Goal: Check status

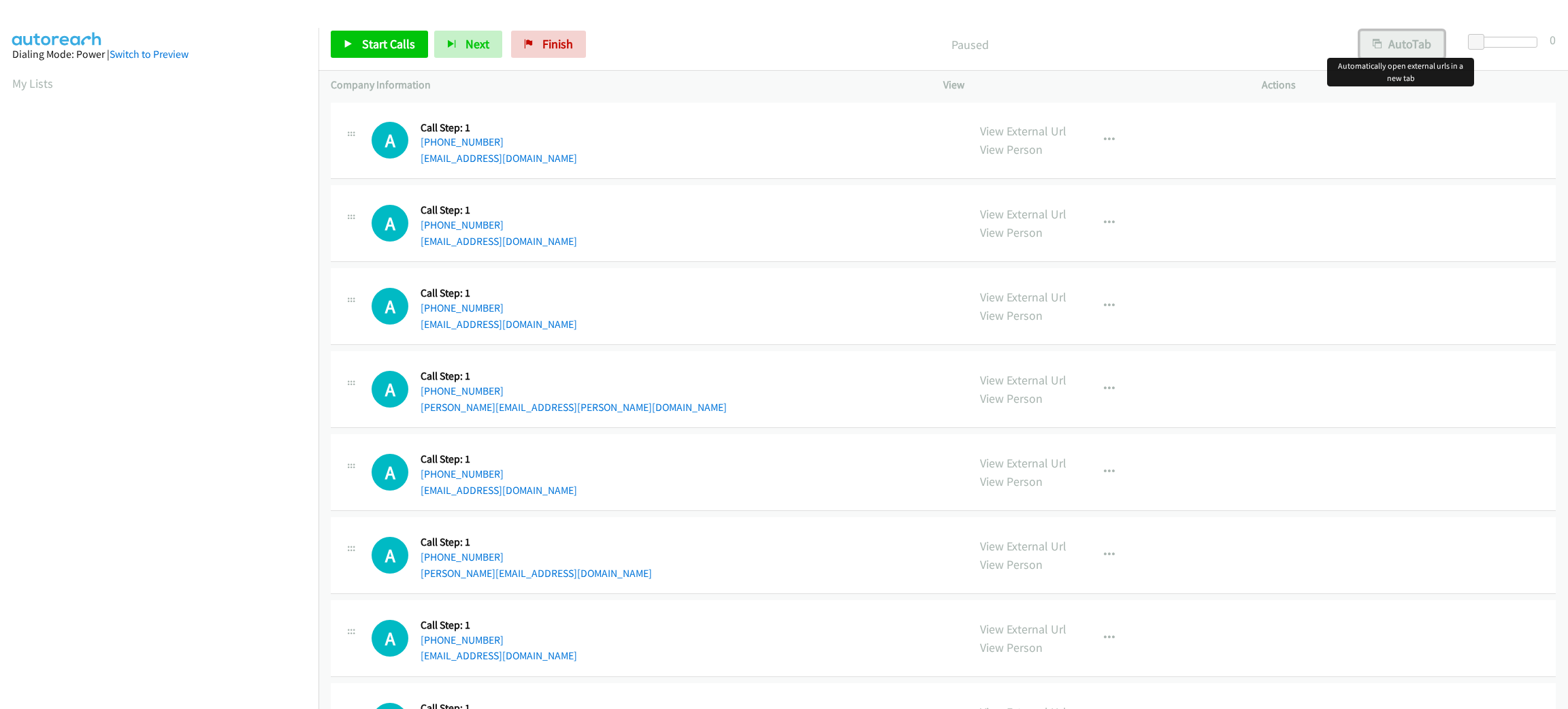
click at [1417, 47] on button "AutoTab" at bounding box center [1402, 44] width 85 height 27
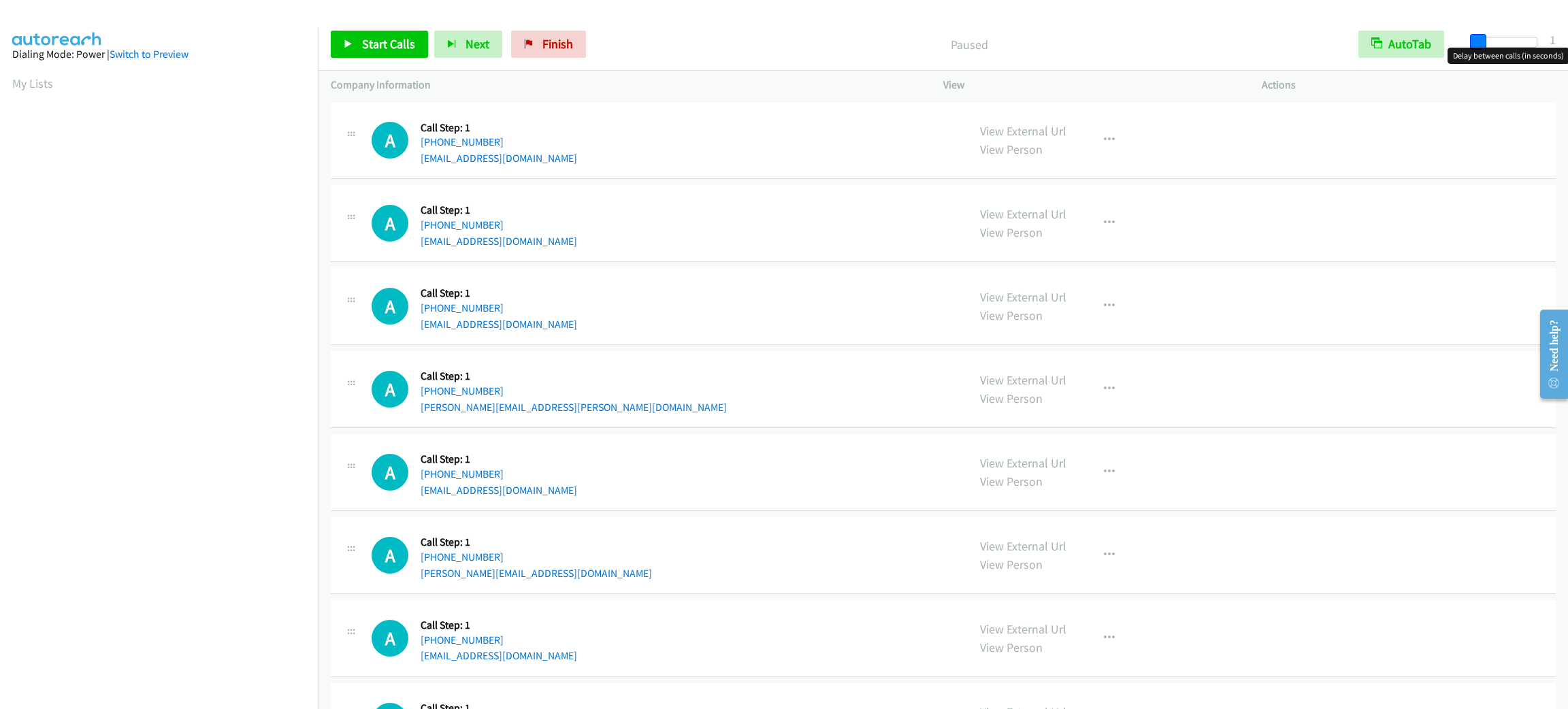
click at [1477, 39] on span at bounding box center [1478, 43] width 17 height 17
click at [660, 162] on div "A Callback Scheduled Call Step: 1 America/New_York [PHONE_NUMBER] [EMAIL_ADDRES…" at bounding box center [664, 141] width 584 height 52
click at [660, 156] on div "A Callback Scheduled Call Step: 1 America/New_York [PHONE_NUMBER] [EMAIL_ADDRES…" at bounding box center [664, 141] width 584 height 52
click at [644, 280] on div "A Callback Scheduled Call Step: 1 America/New_York [PHONE_NUMBER] [EMAIL_ADDRES…" at bounding box center [943, 306] width 1225 height 77
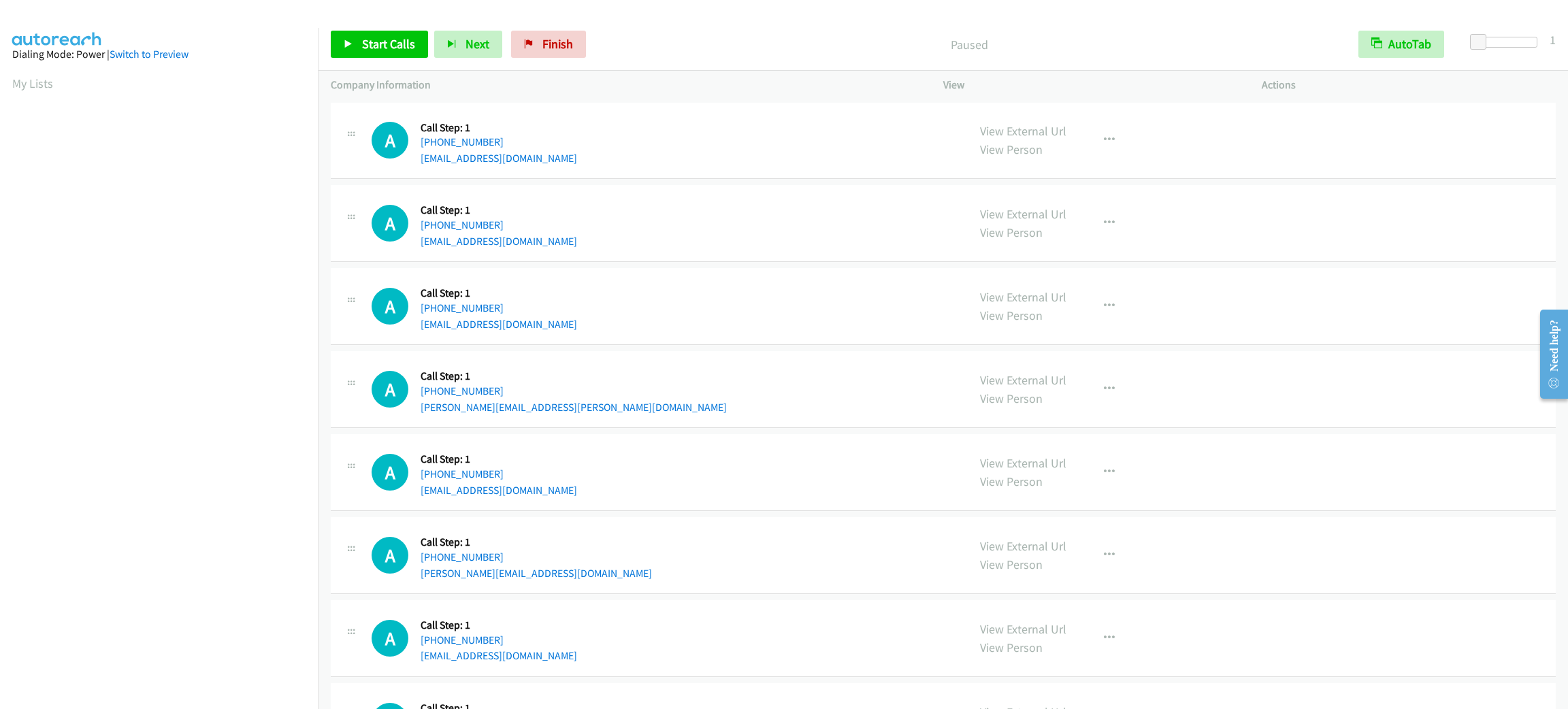
click at [609, 210] on div "A Callback Scheduled Call Step: 1 America/New_York [PHONE_NUMBER] [EMAIL_ADDRES…" at bounding box center [664, 223] width 584 height 52
click at [697, 184] on td "A Callback Scheduled Call Step: 1 America/New_York [PHONE_NUMBER] [EMAIL_ADDRES…" at bounding box center [943, 223] width 1249 height 83
